Goal: Navigation & Orientation: Find specific page/section

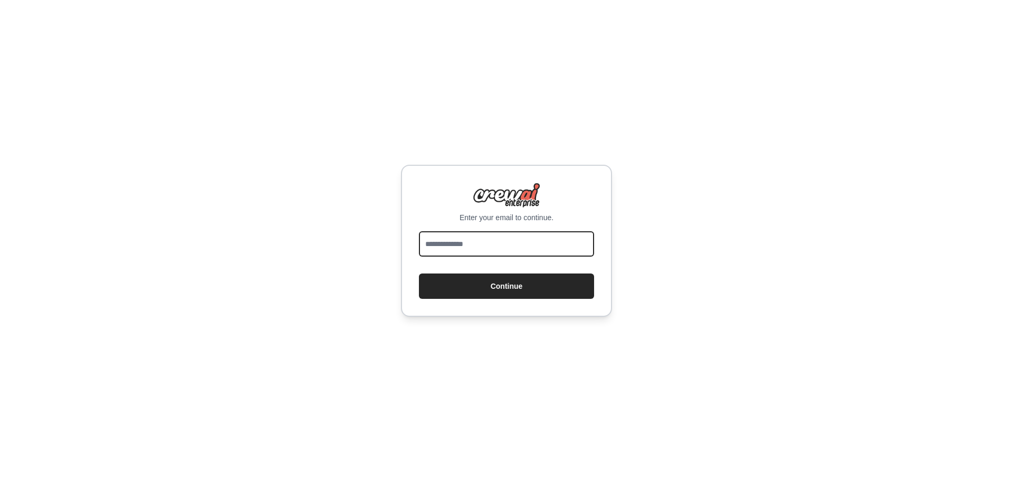
click at [525, 243] on input "email" at bounding box center [506, 243] width 175 height 25
type input "**********"
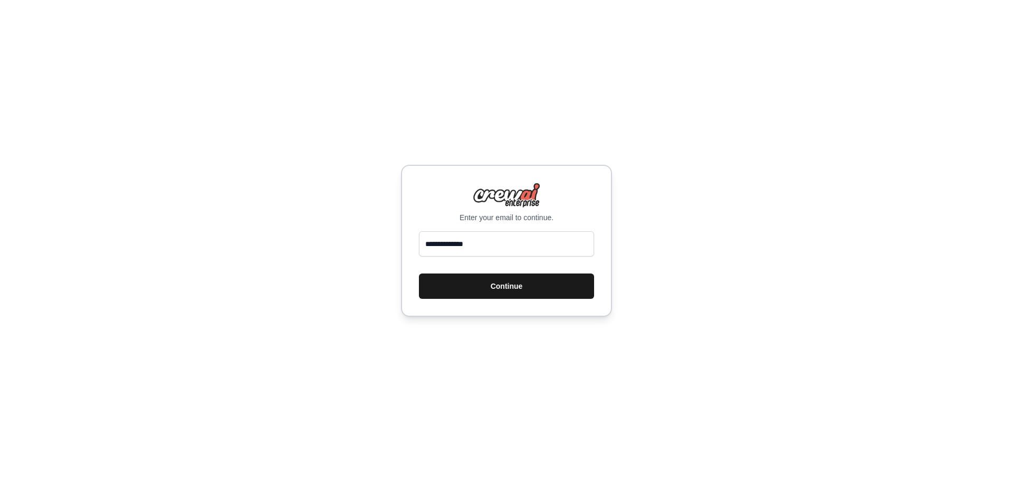
click at [511, 287] on button "Continue" at bounding box center [506, 285] width 175 height 25
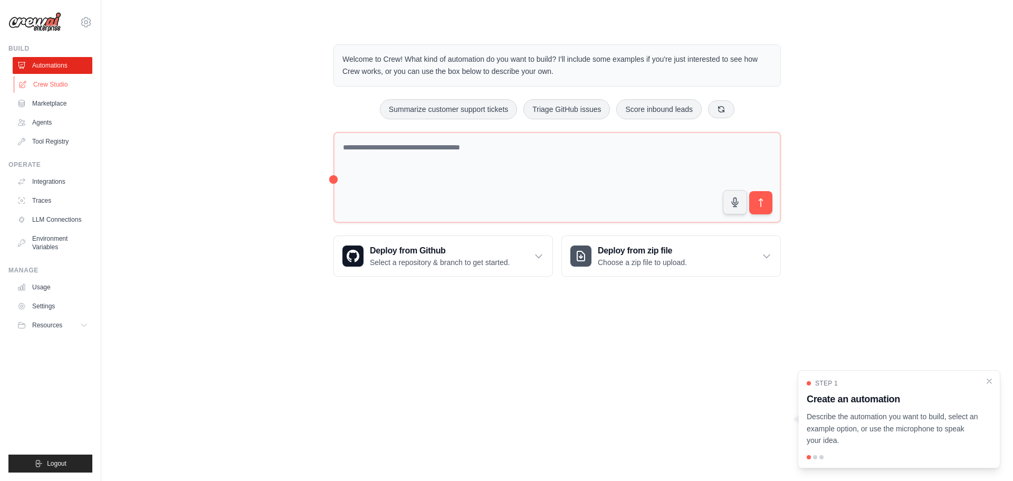
click at [60, 86] on link "Crew Studio" at bounding box center [54, 84] width 80 height 17
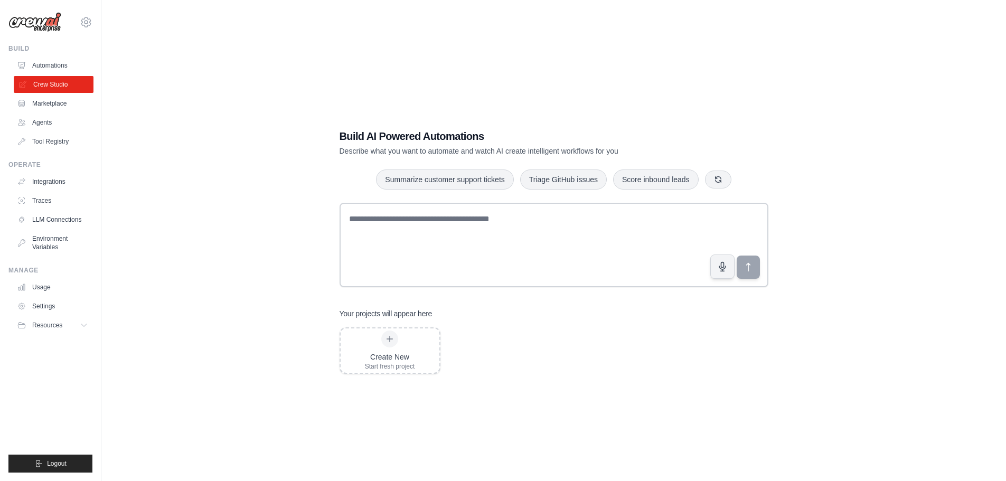
click at [53, 84] on link "Crew Studio" at bounding box center [54, 84] width 80 height 17
click at [57, 182] on link "Integrations" at bounding box center [54, 181] width 80 height 17
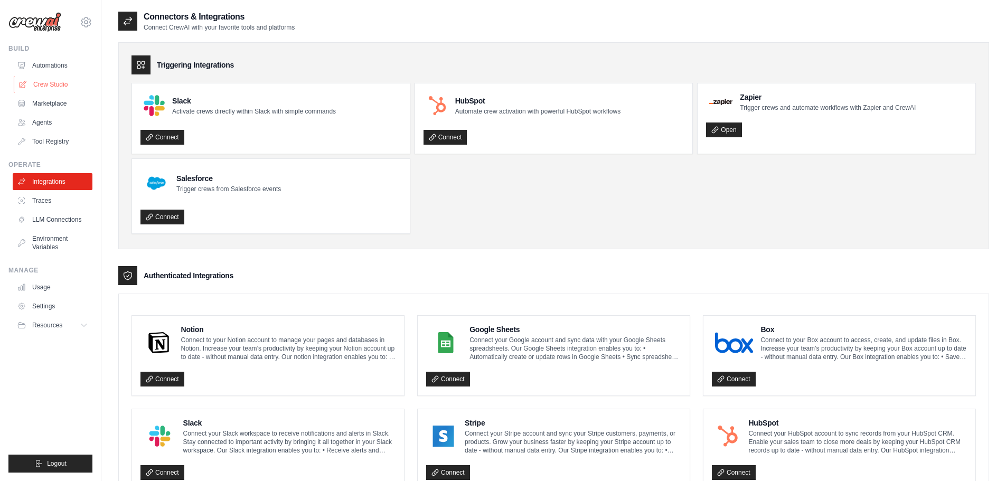
click at [73, 81] on link "Crew Studio" at bounding box center [54, 84] width 80 height 17
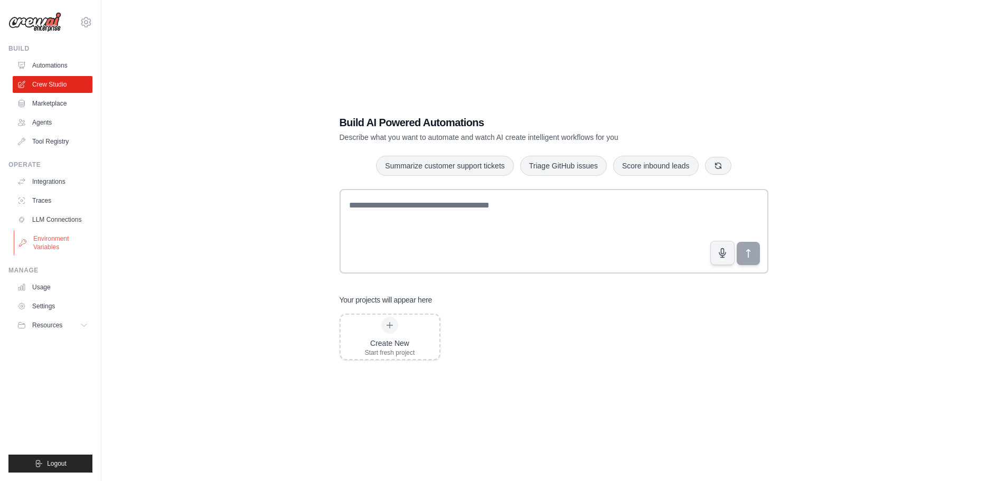
scroll to position [21, 0]
